Goal: Task Accomplishment & Management: Manage account settings

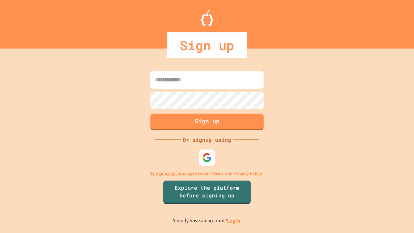
click at [235, 220] on link "Log in." at bounding box center [234, 220] width 15 height 7
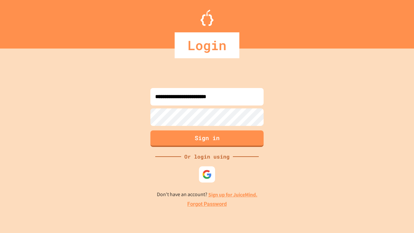
type input "**********"
